Goal: Obtain resource: Download file/media

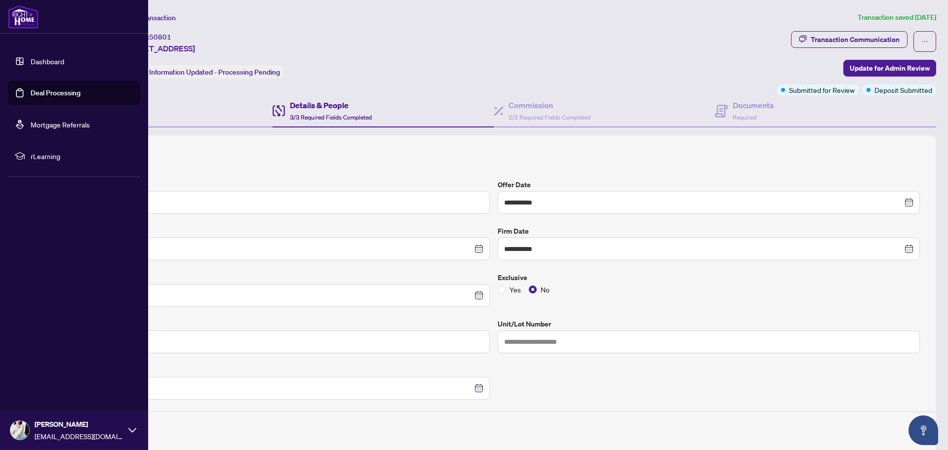
click at [31, 58] on link "Dashboard" at bounding box center [48, 61] width 34 height 9
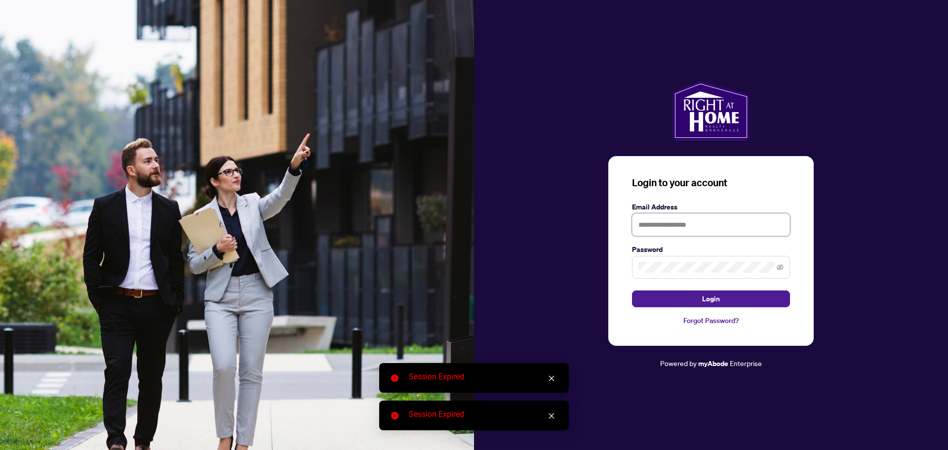
type input "**********"
click at [675, 294] on button "Login" at bounding box center [711, 298] width 158 height 17
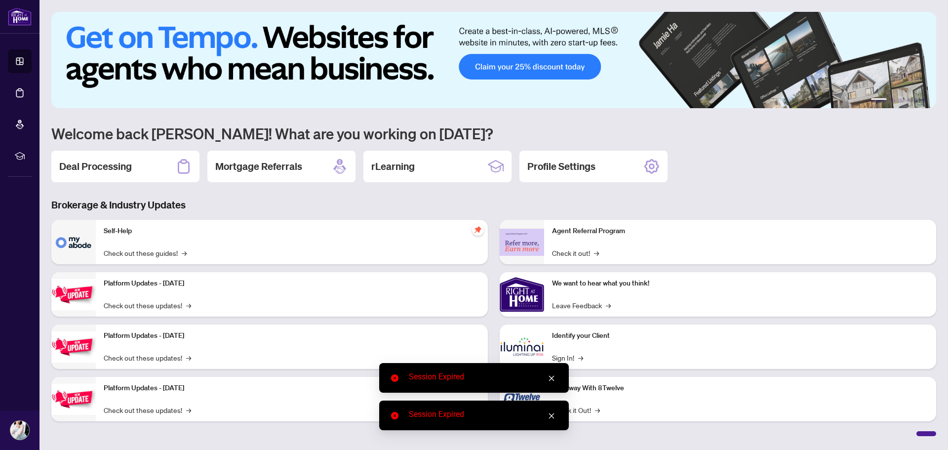
click at [553, 376] on icon "close" at bounding box center [551, 378] width 7 height 7
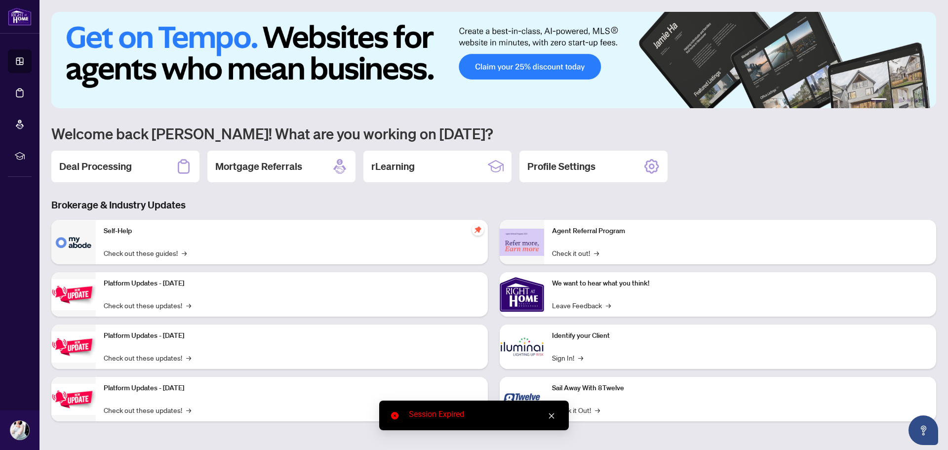
click at [556, 413] on link "Close" at bounding box center [551, 415] width 11 height 11
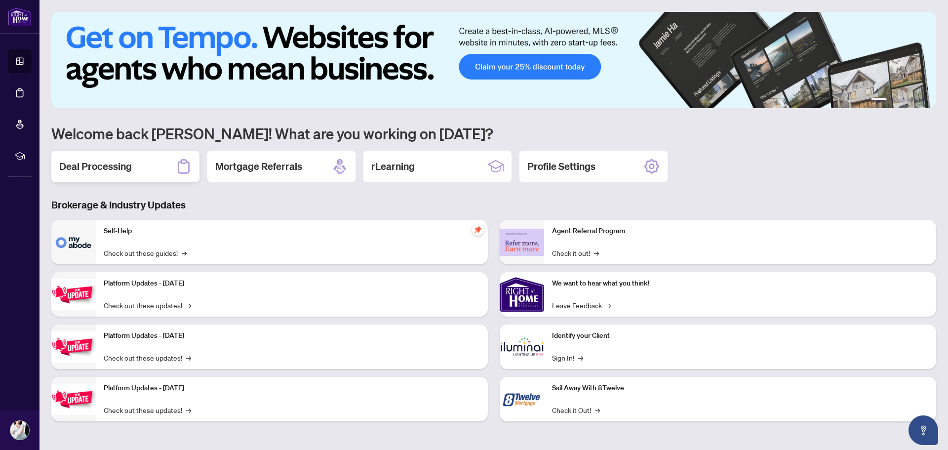
click at [126, 166] on h2 "Deal Processing" at bounding box center [95, 167] width 73 height 14
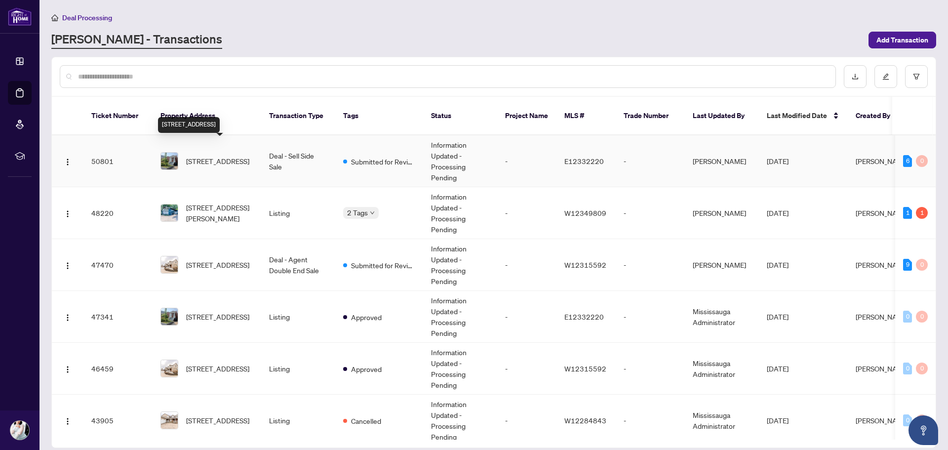
click at [210, 156] on span "[STREET_ADDRESS]" at bounding box center [217, 161] width 63 height 11
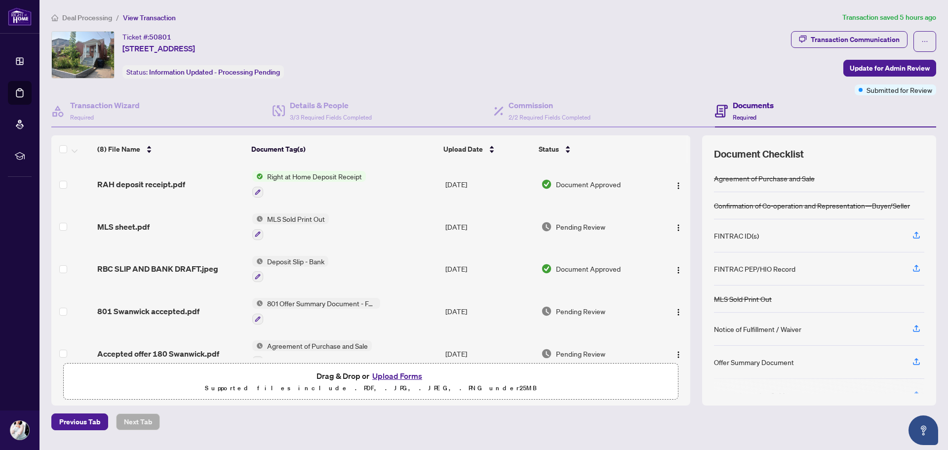
click at [284, 176] on span "Right at Home Deposit Receipt" at bounding box center [314, 176] width 103 height 11
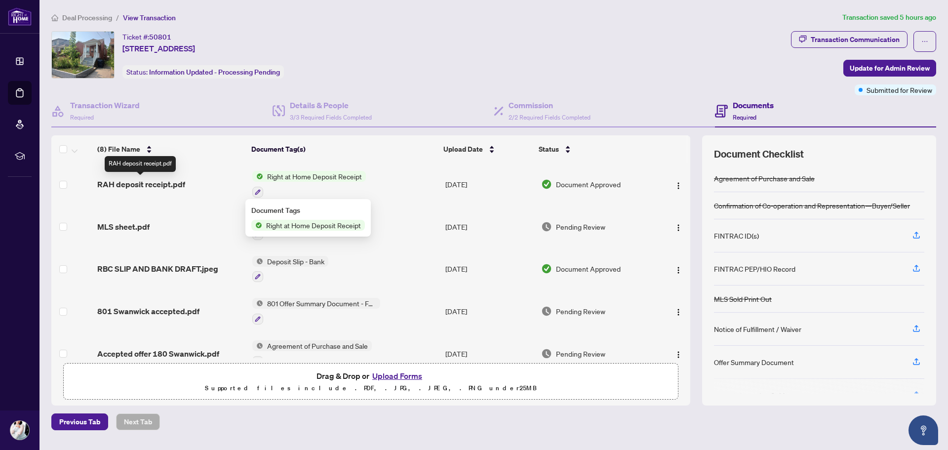
click at [134, 180] on span "RAH deposit receipt.pdf" at bounding box center [141, 184] width 88 height 12
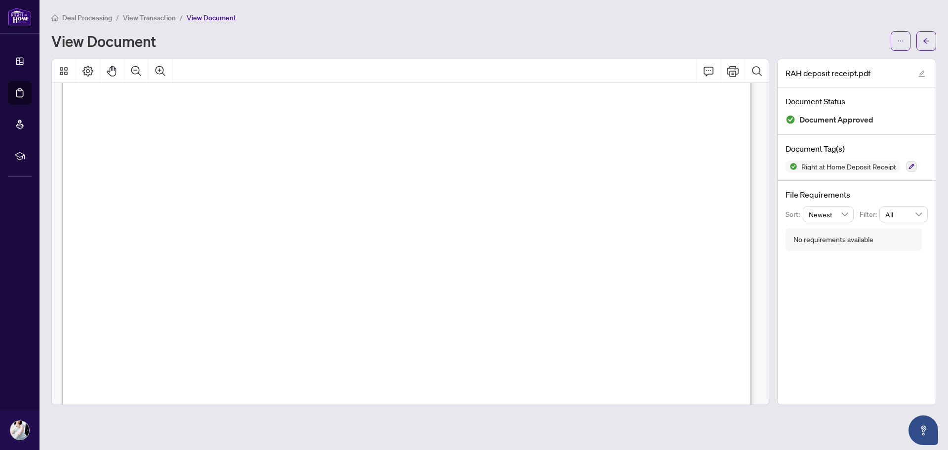
scroll to position [99, 0]
click at [902, 41] on icon "ellipsis" at bounding box center [900, 41] width 7 height 7
click at [854, 68] on li "Download" at bounding box center [865, 62] width 87 height 16
click at [921, 44] on button "button" at bounding box center [927, 41] width 20 height 20
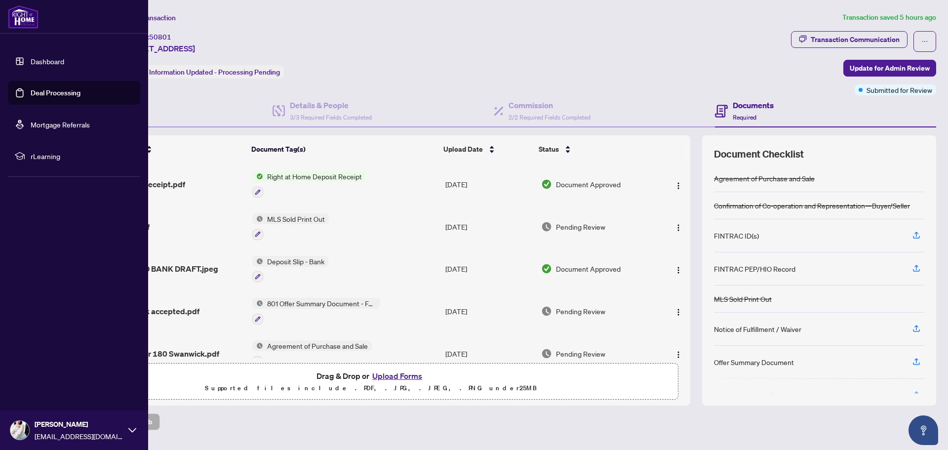
click at [31, 61] on link "Dashboard" at bounding box center [48, 61] width 34 height 9
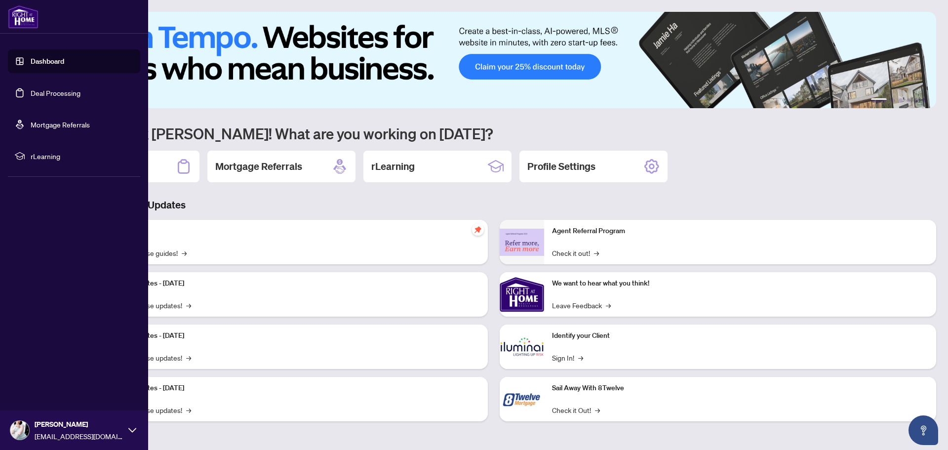
click at [39, 65] on link "Dashboard" at bounding box center [48, 61] width 34 height 9
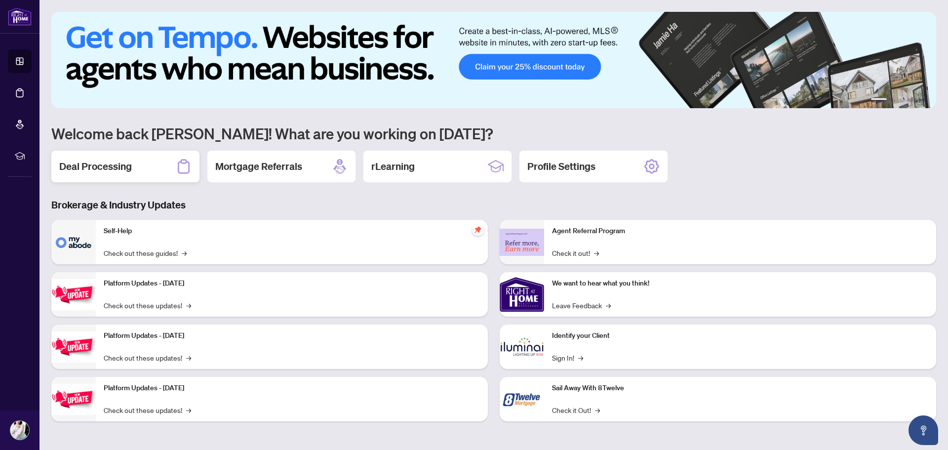
click at [123, 170] on h2 "Deal Processing" at bounding box center [95, 167] width 73 height 14
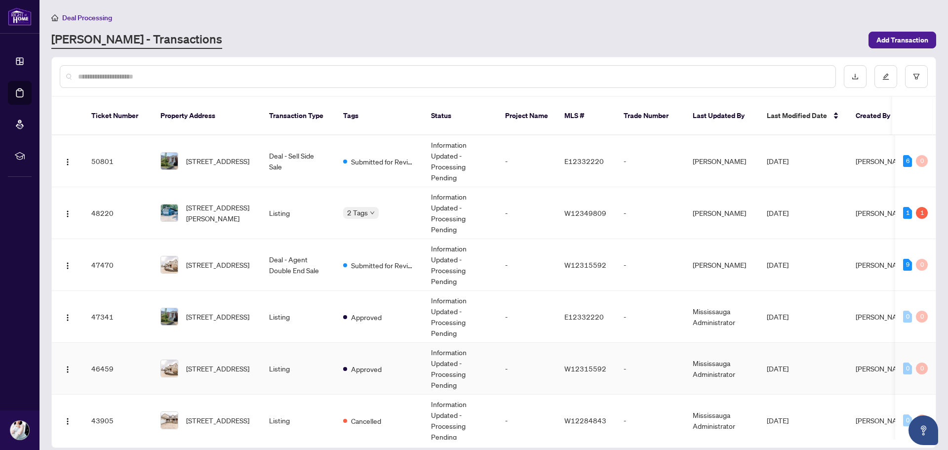
click at [266, 353] on td "Listing" at bounding box center [298, 369] width 74 height 52
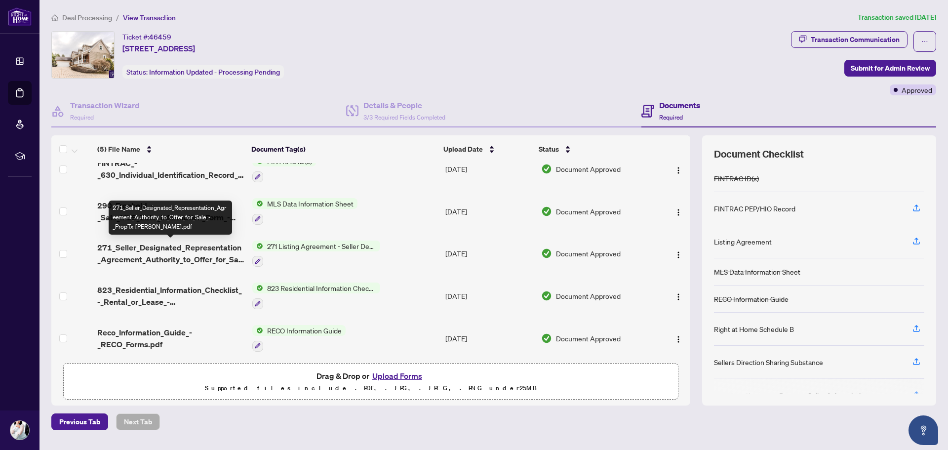
scroll to position [19, 0]
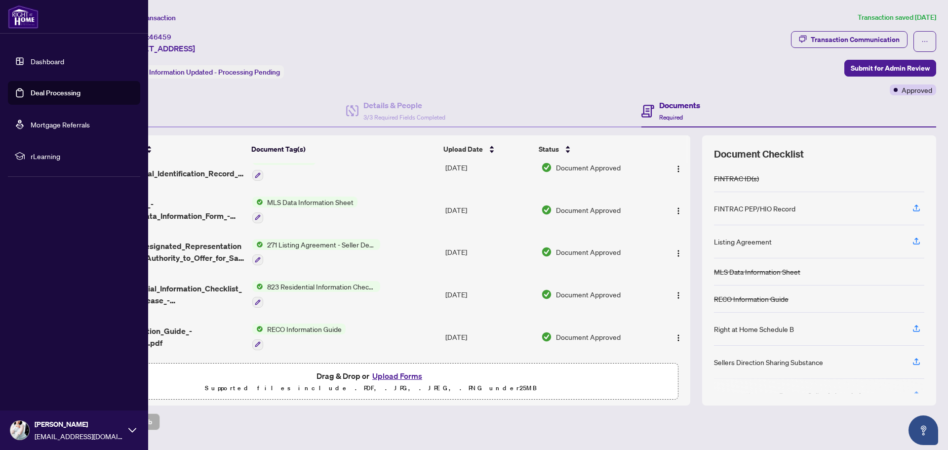
click at [31, 57] on link "Dashboard" at bounding box center [48, 61] width 34 height 9
